Goal: Transaction & Acquisition: Download file/media

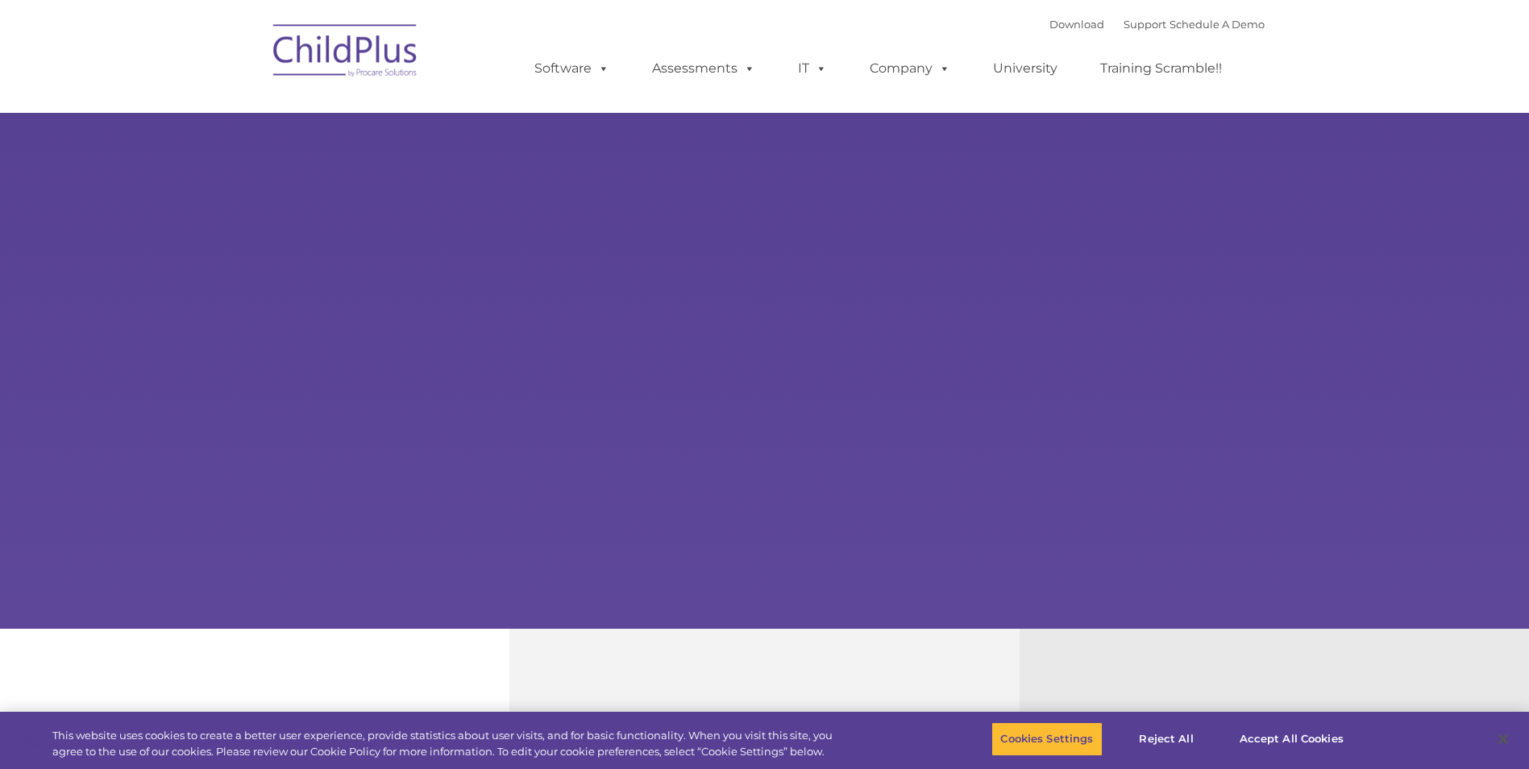
select select "MEDIUM"
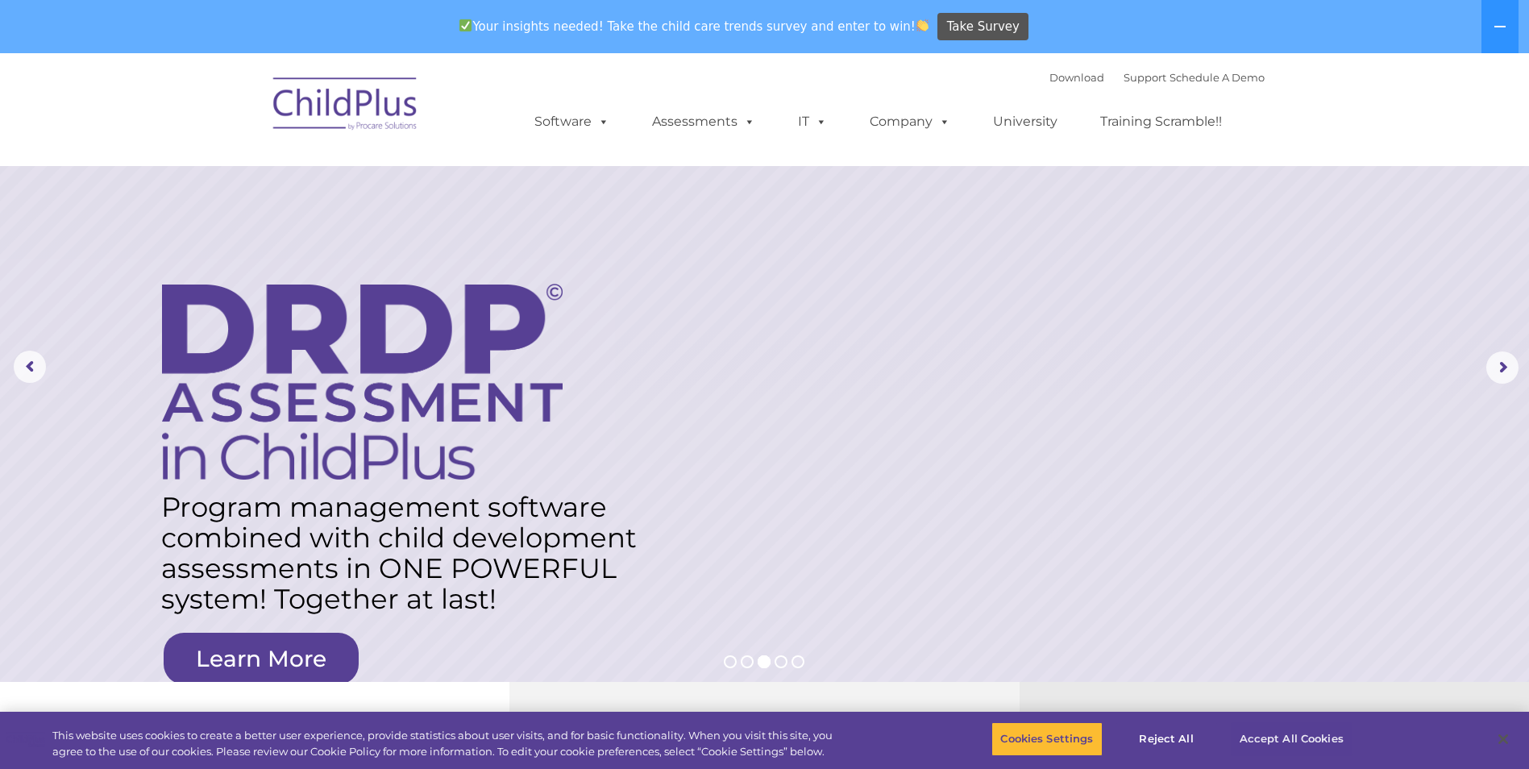
click at [1295, 747] on button "Accept All Cookies" at bounding box center [1292, 739] width 122 height 34
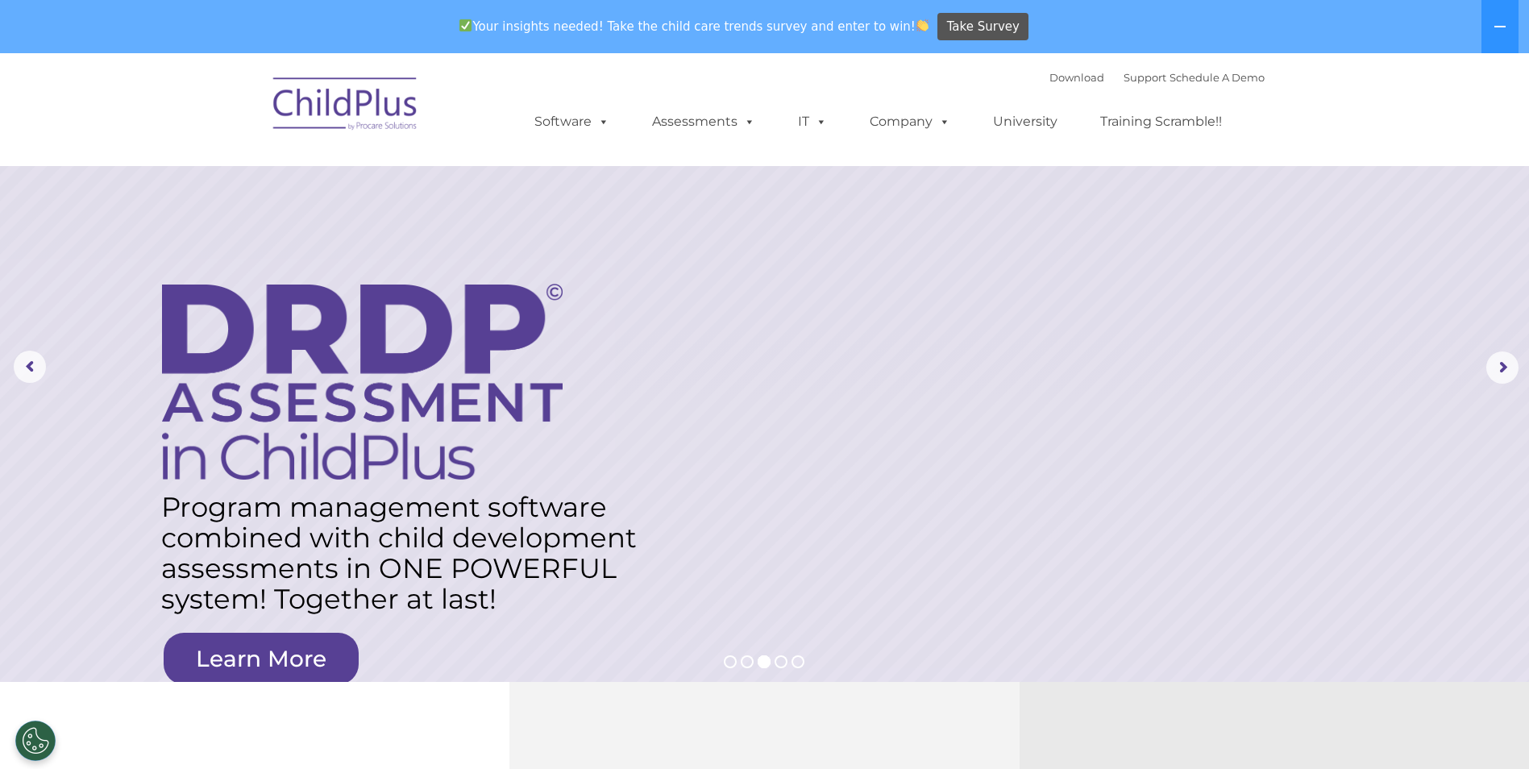
click at [362, 110] on img at bounding box center [345, 106] width 161 height 81
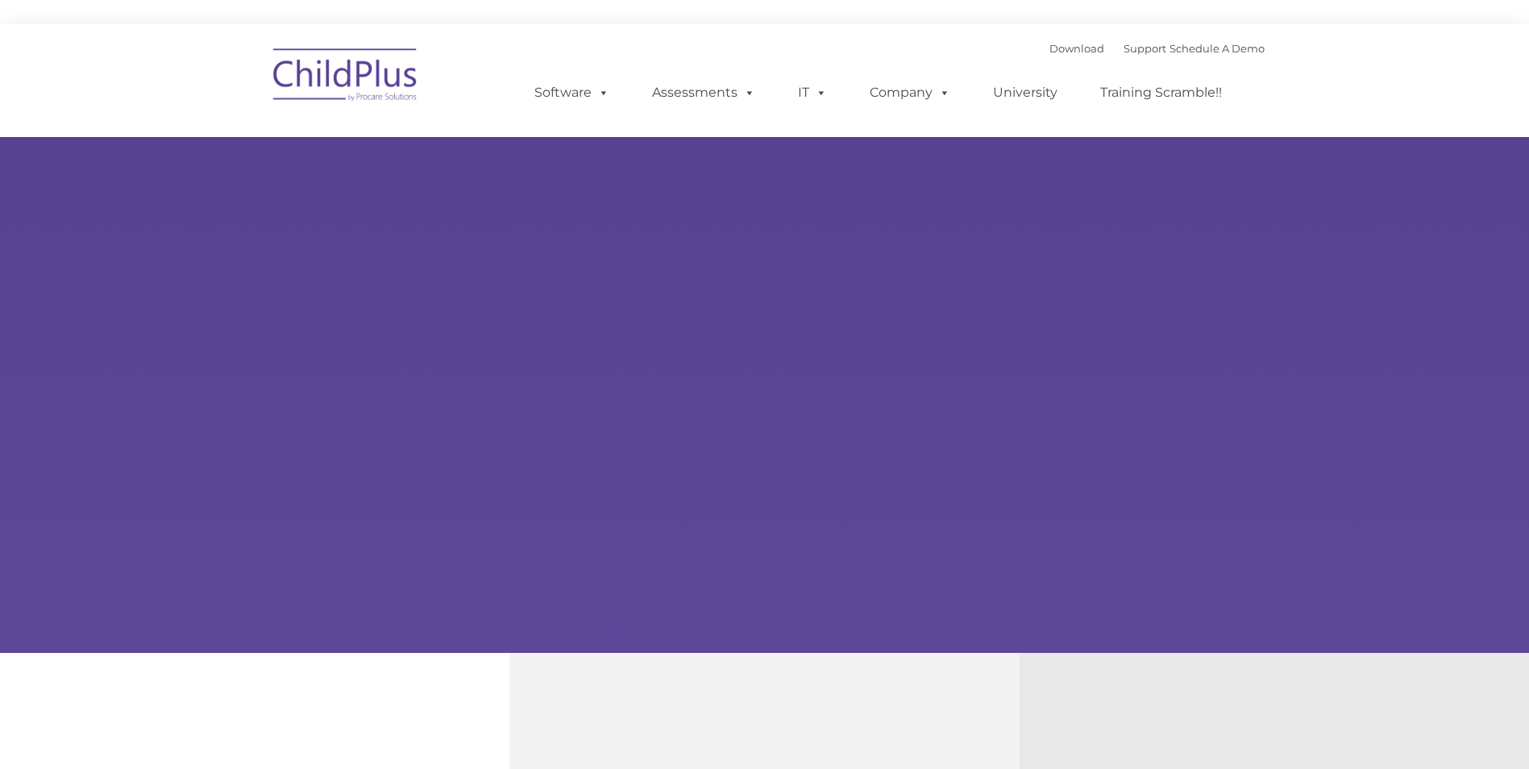
type input ""
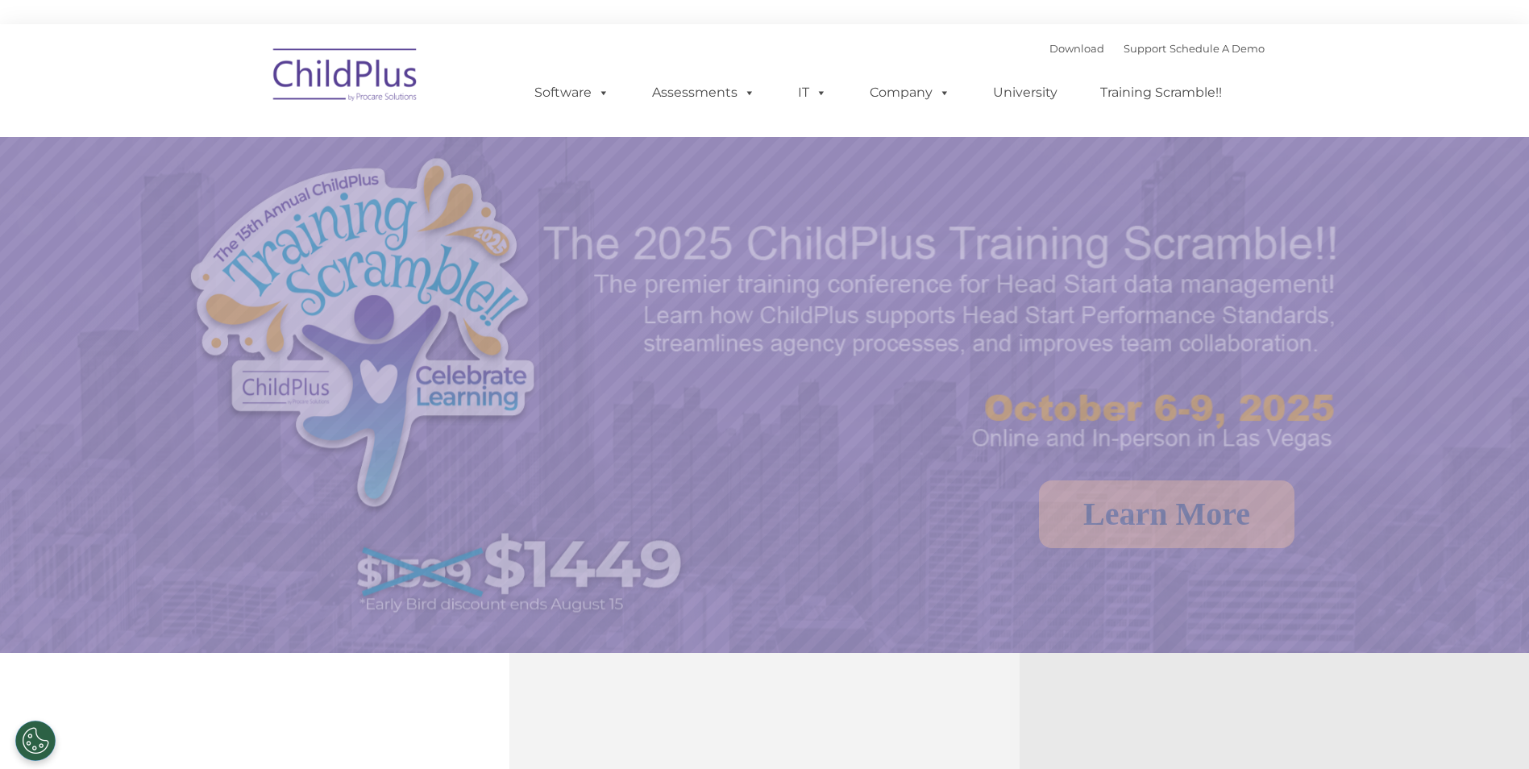
select select "MEDIUM"
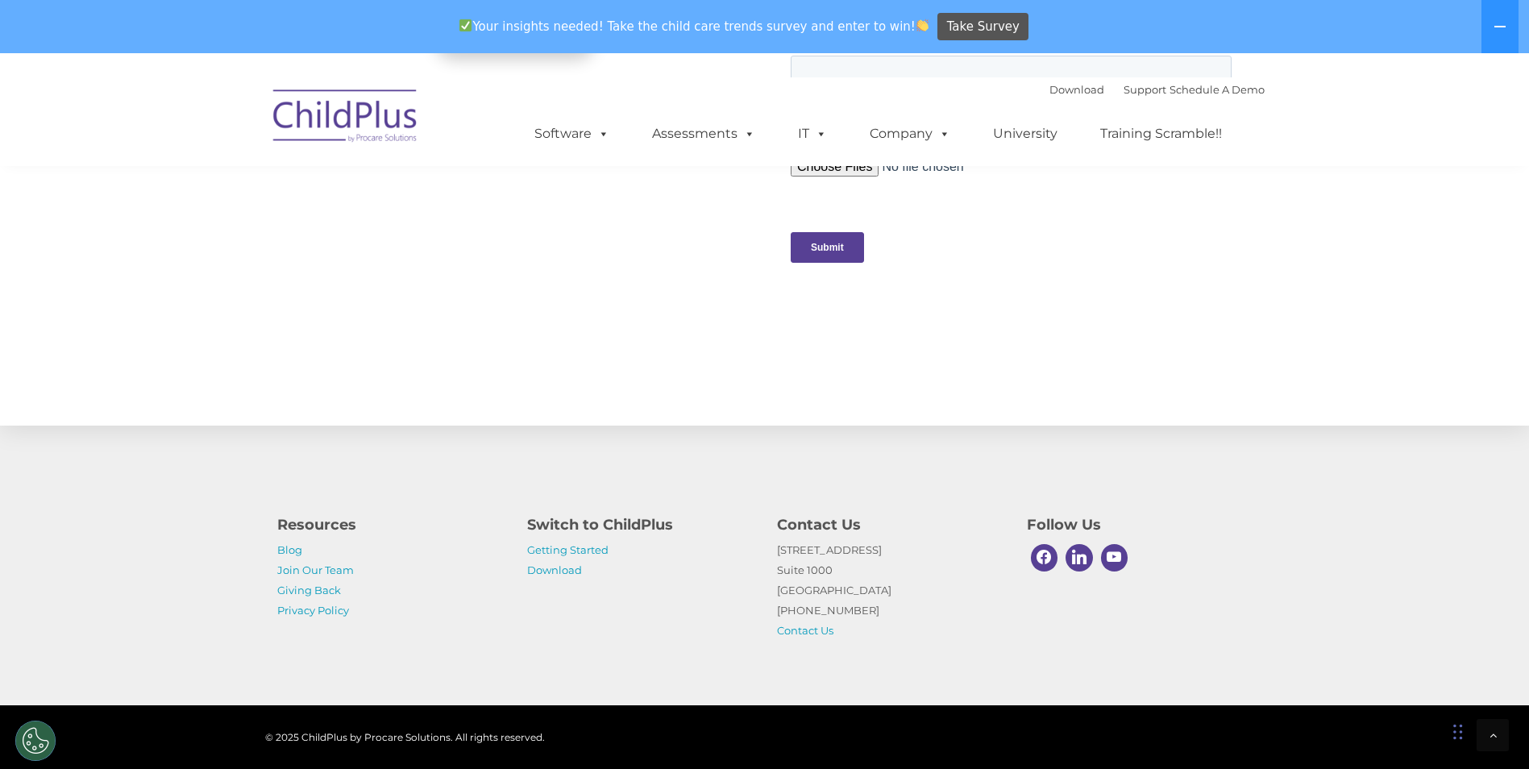
scroll to position [1610, 0]
click at [570, 568] on link "Download" at bounding box center [554, 570] width 55 height 13
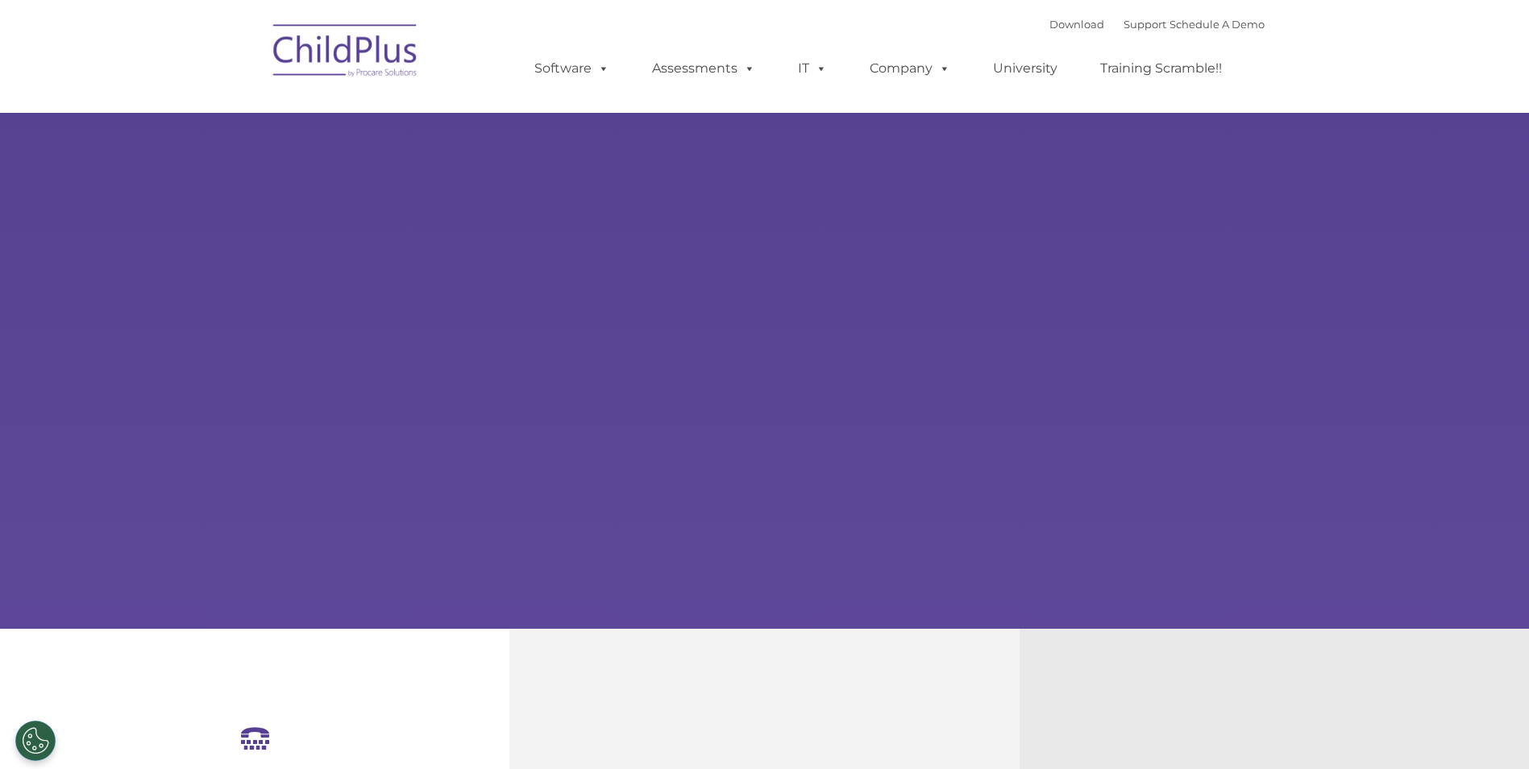
select select "MEDIUM"
type input ""
select select "MEDIUM"
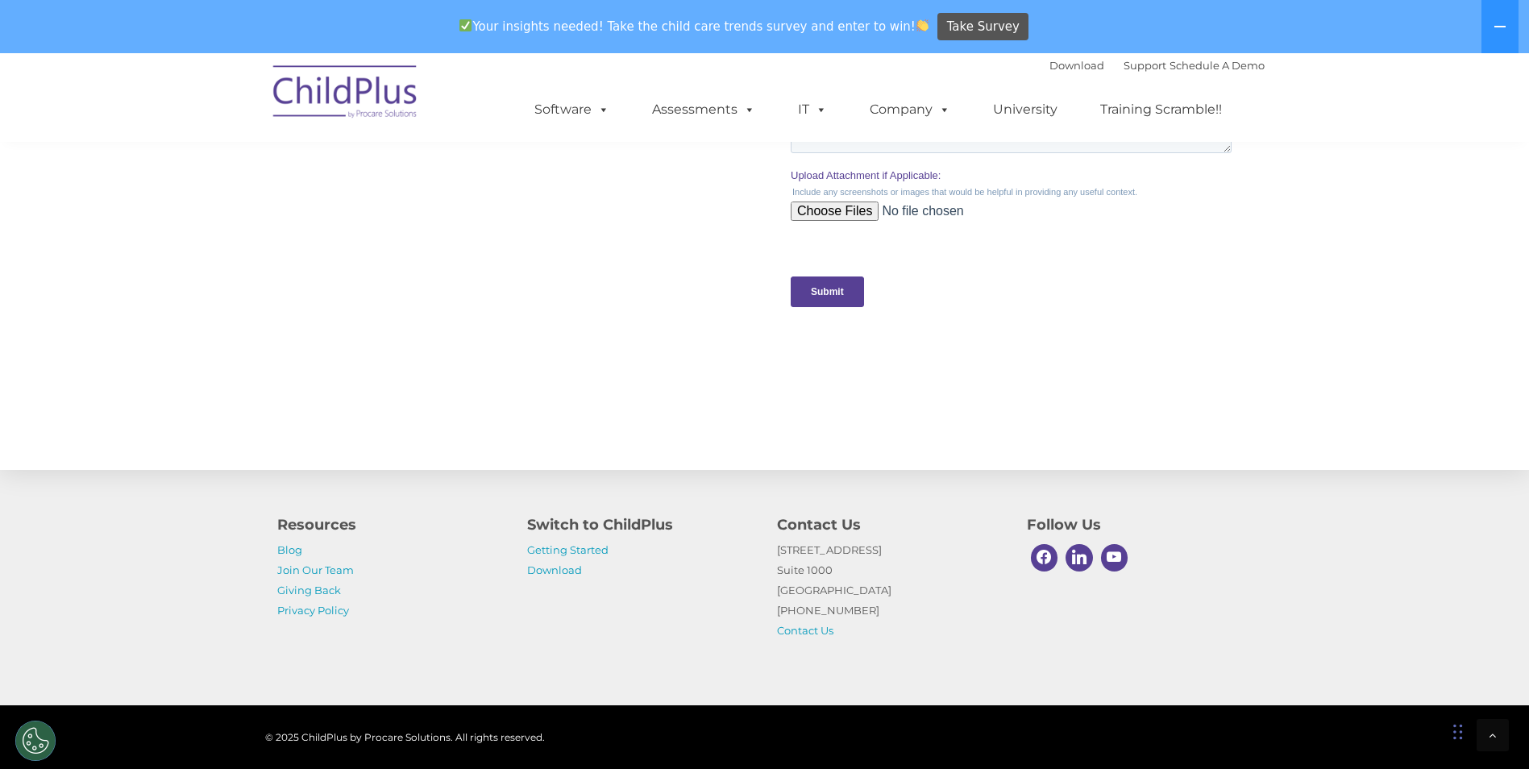
scroll to position [1610, 0]
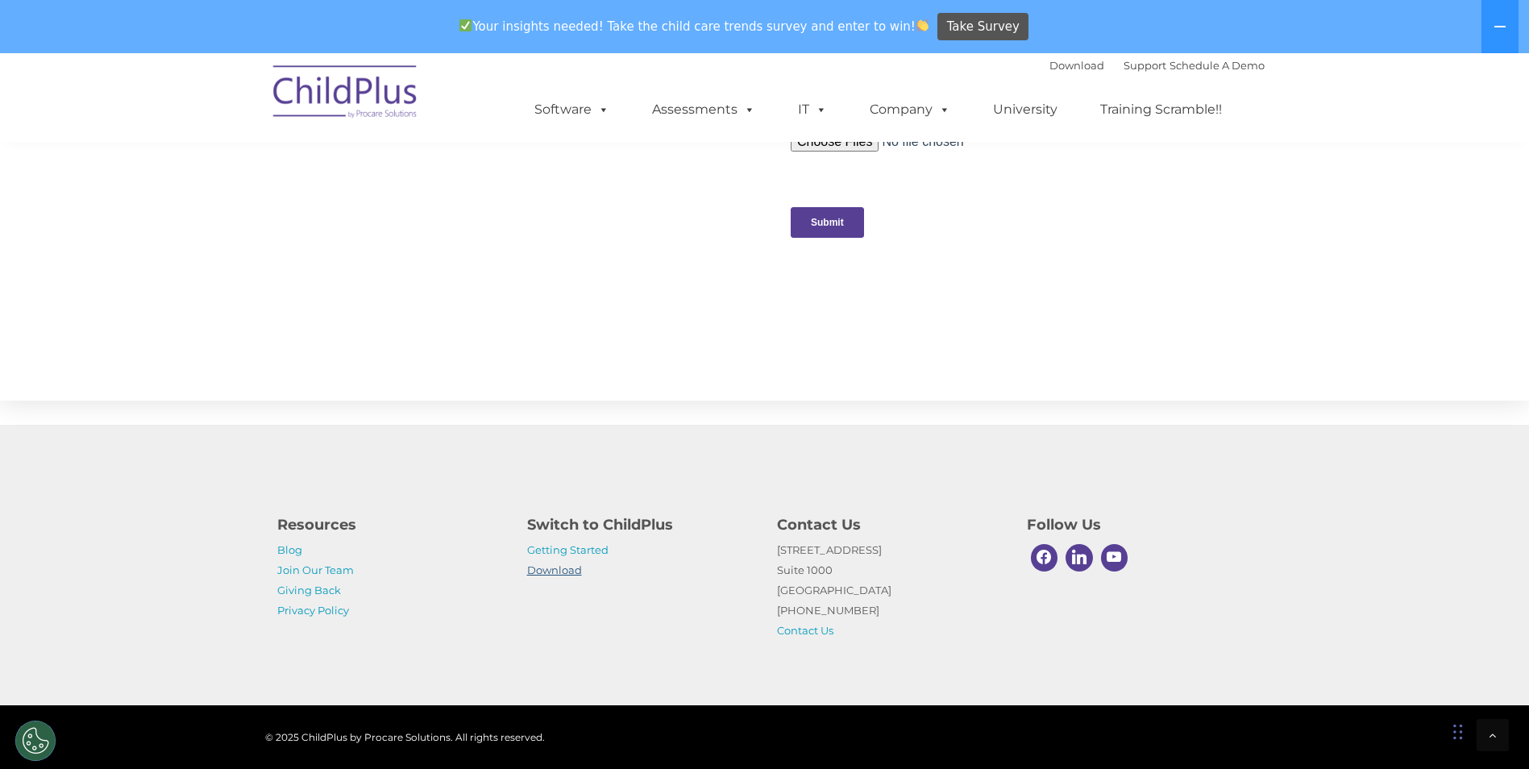
click at [577, 574] on link "Download" at bounding box center [554, 570] width 55 height 13
